Goal: Task Accomplishment & Management: Use online tool/utility

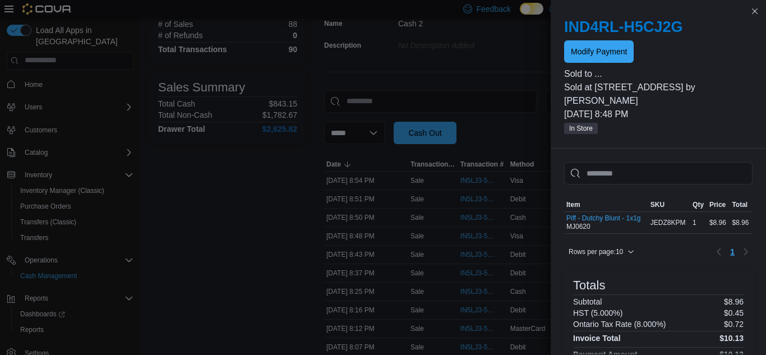
scroll to position [100, 0]
click at [759, 11] on button "Close this dialog" at bounding box center [754, 10] width 13 height 13
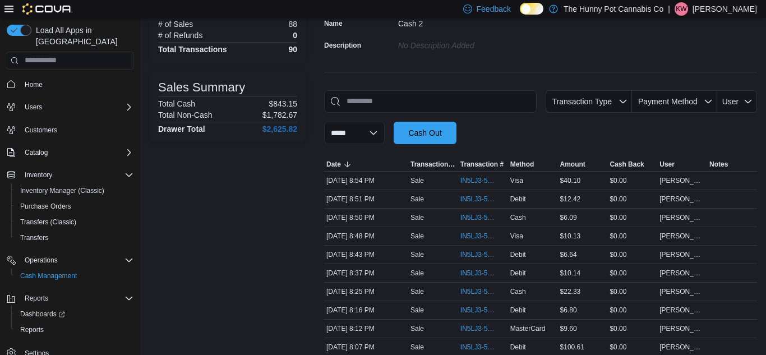
scroll to position [3, 0]
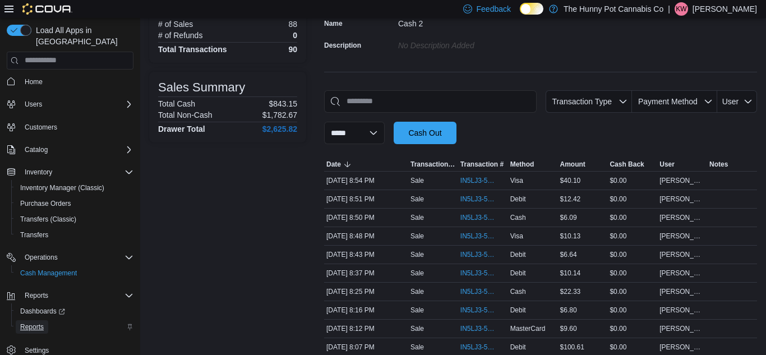
click at [38, 323] on span "Reports" at bounding box center [32, 327] width 24 height 9
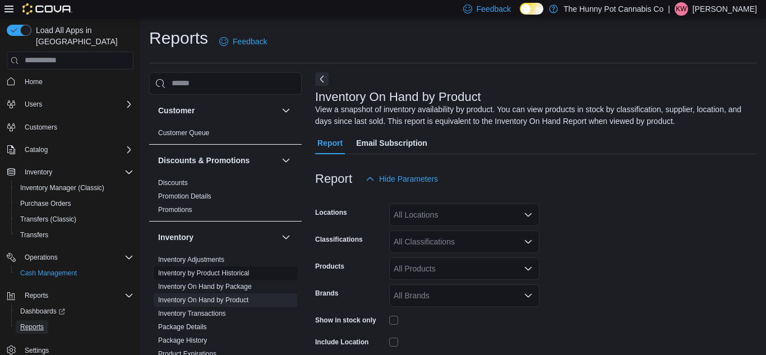
scroll to position [38, 0]
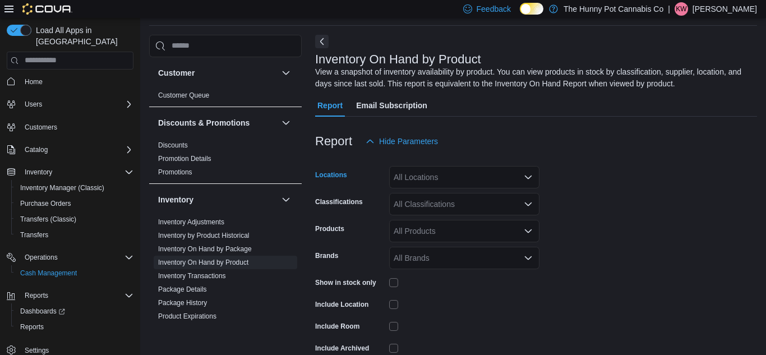
click at [428, 186] on div "All Locations" at bounding box center [464, 177] width 150 height 22
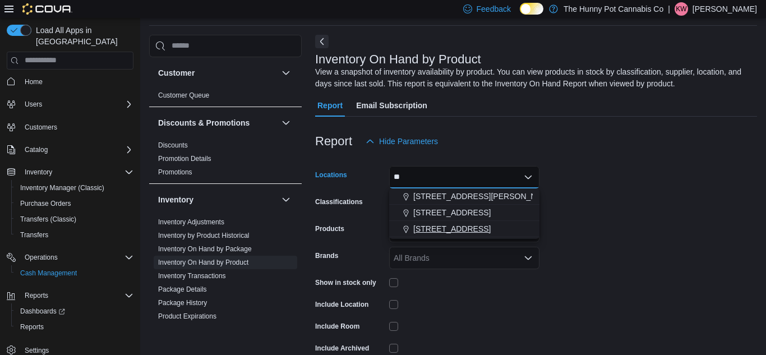
type input "**"
click at [425, 226] on span "[STREET_ADDRESS]" at bounding box center [452, 228] width 77 height 11
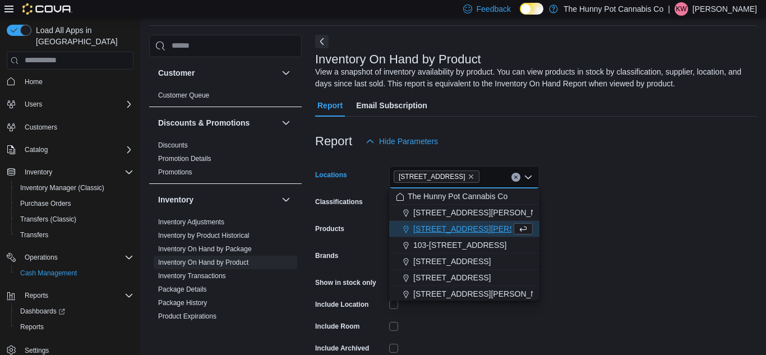
click at [599, 190] on form "Locations [STREET_ADDRESS] Selected. [STREET_ADDRESS] Backspace to delete [STRE…" at bounding box center [536, 271] width 442 height 236
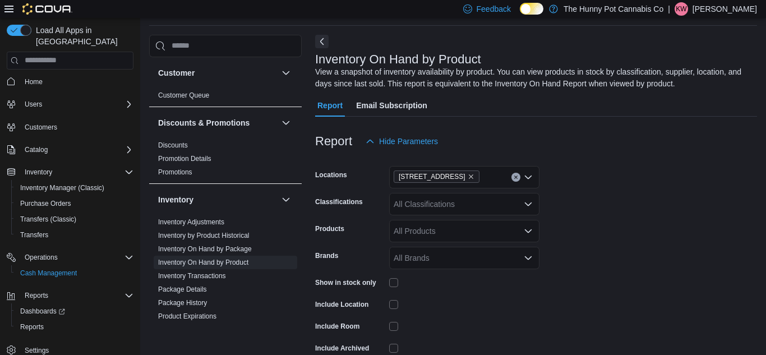
scroll to position [93, 0]
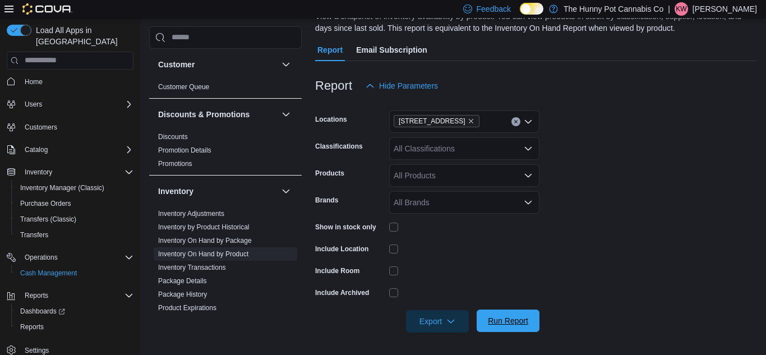
click at [499, 318] on span "Run Report" at bounding box center [508, 320] width 40 height 11
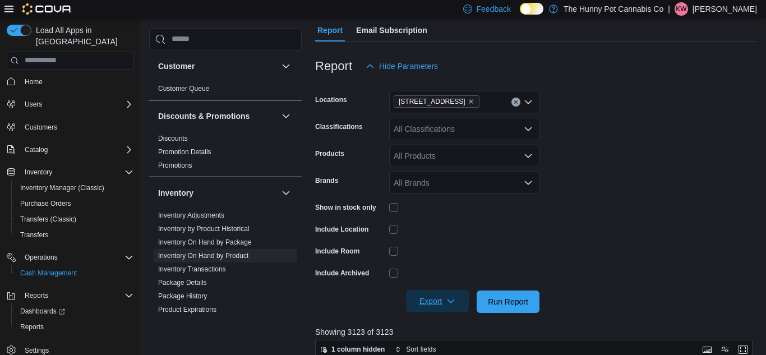
click at [447, 309] on span "Export" at bounding box center [437, 301] width 49 height 22
click at [445, 236] on span "Export to Excel" at bounding box center [439, 234] width 50 height 9
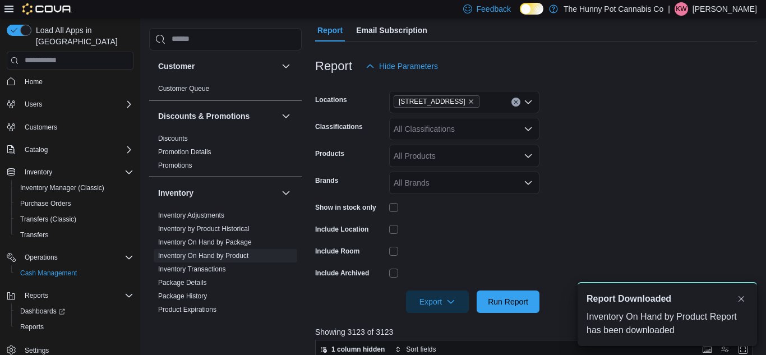
scroll to position [0, 0]
click at [445, 236] on div at bounding box center [464, 229] width 150 height 17
